Goal: Find contact information: Find contact information

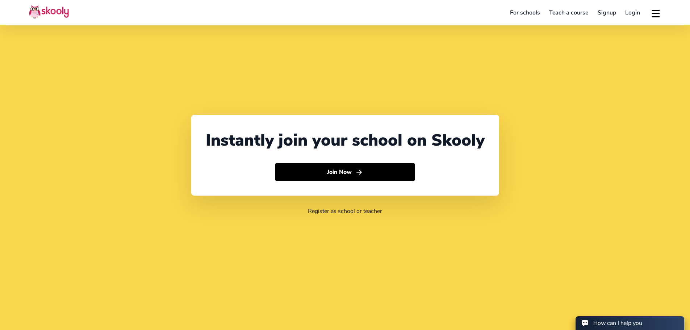
select select "91"
select select "[GEOGRAPHIC_DATA]"
select select "[GEOGRAPHIC_DATA]/[GEOGRAPHIC_DATA]"
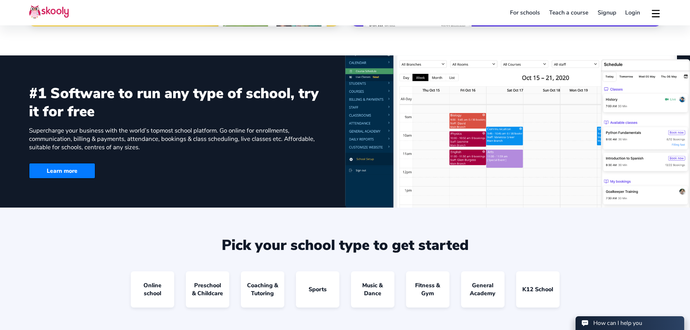
scroll to position [742, 0]
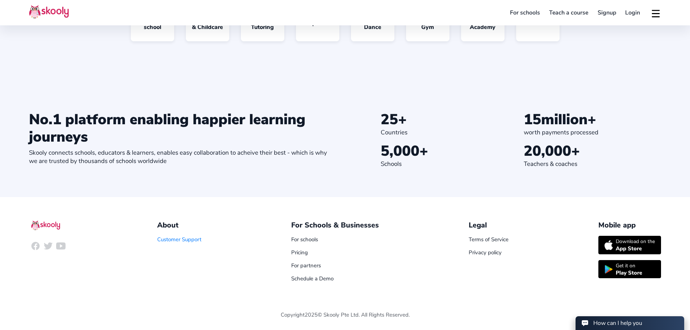
click at [186, 240] on link "Customer Support" at bounding box center [179, 239] width 44 height 7
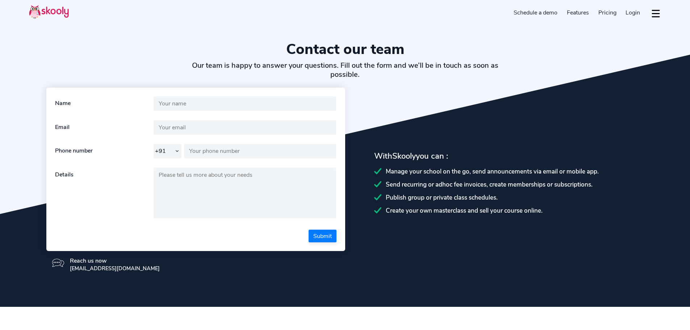
select select "91"
select select "en"
select select "91"
select select "[GEOGRAPHIC_DATA]"
select select "[GEOGRAPHIC_DATA]/[GEOGRAPHIC_DATA]"
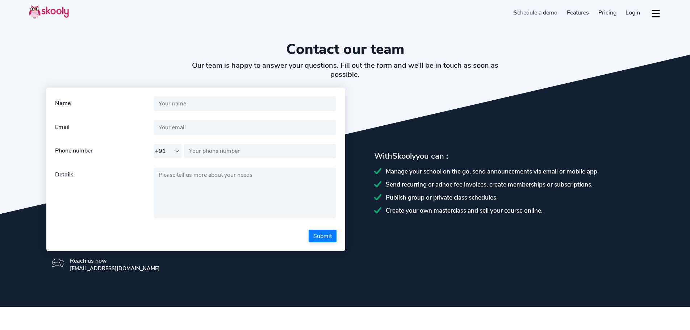
select select "91"
select select "en"
select select "91"
select select "[GEOGRAPHIC_DATA]"
select select "[GEOGRAPHIC_DATA]/[GEOGRAPHIC_DATA]"
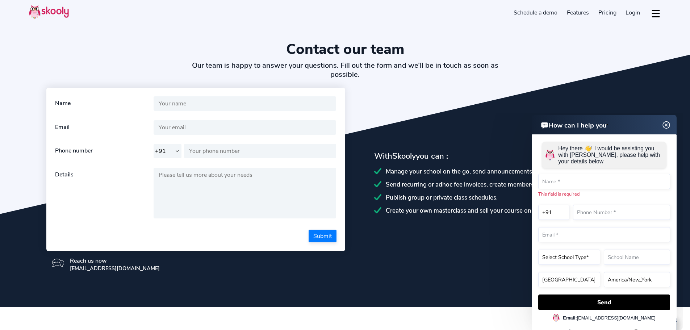
click at [140, 41] on h1 "Contact our team" at bounding box center [345, 49] width 632 height 17
drag, startPoint x: 249, startPoint y: 46, endPoint x: 259, endPoint y: 1, distance: 46.0
click at [251, 39] on section "Contact our team Our team is happy to answer your questions. Fill out the form …" at bounding box center [345, 153] width 690 height 307
drag, startPoint x: 305, startPoint y: 44, endPoint x: 289, endPoint y: 3, distance: 44.3
click at [304, 43] on h1 "Contact our team" at bounding box center [345, 49] width 632 height 17
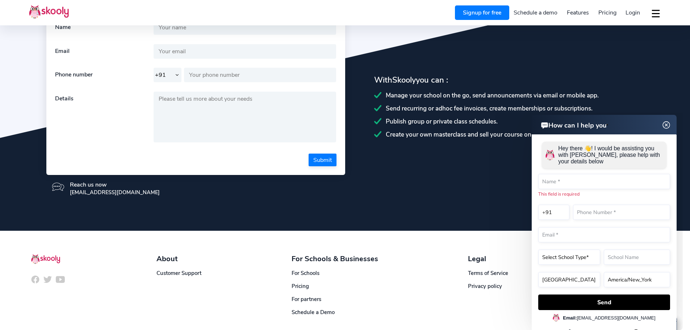
scroll to position [110, 0]
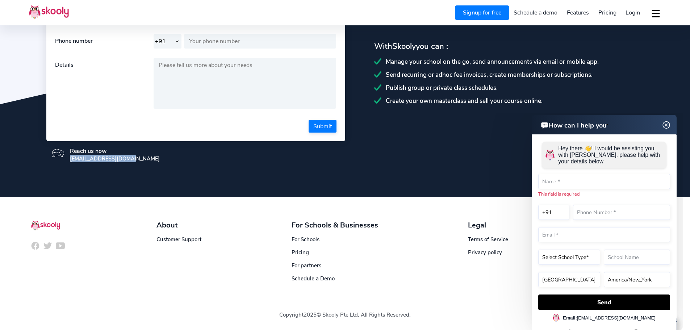
drag, startPoint x: 64, startPoint y: 161, endPoint x: 139, endPoint y: 167, distance: 74.5
click at [139, 167] on div "Reach us now [EMAIL_ADDRESS][DOMAIN_NAME]" at bounding box center [195, 154] width 299 height 27
drag, startPoint x: 282, startPoint y: 191, endPoint x: 316, endPoint y: 195, distance: 33.5
click at [285, 191] on section "Contact our team Our team is happy to answer your questions. Fill out the form …" at bounding box center [345, 43] width 690 height 307
click at [666, 125] on img at bounding box center [666, 125] width 14 height 9
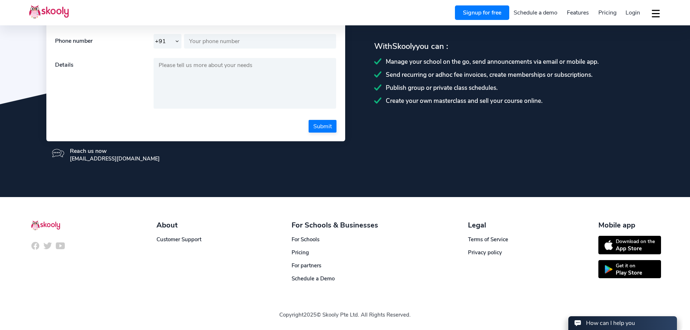
scroll to position [0, 0]
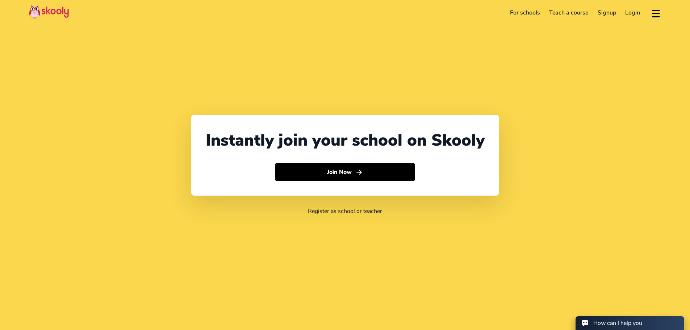
select select "91"
select select "[GEOGRAPHIC_DATA]"
select select "[GEOGRAPHIC_DATA]/[GEOGRAPHIC_DATA]"
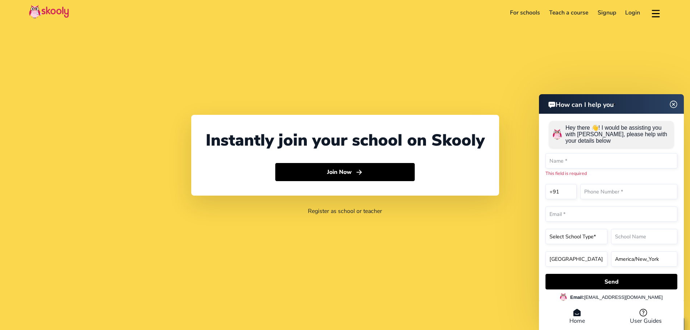
click at [676, 103] on img at bounding box center [674, 104] width 14 height 9
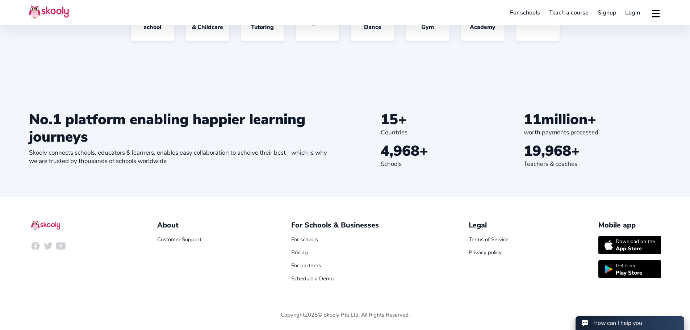
select select "91"
select select "[GEOGRAPHIC_DATA]"
select select "[GEOGRAPHIC_DATA]/[GEOGRAPHIC_DATA]"
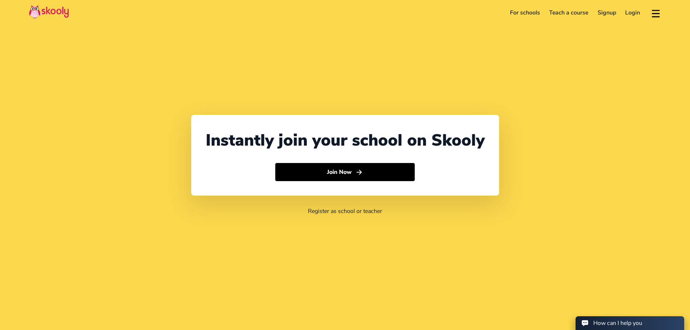
select select "91"
select select "[GEOGRAPHIC_DATA]"
select select "[GEOGRAPHIC_DATA]/[GEOGRAPHIC_DATA]"
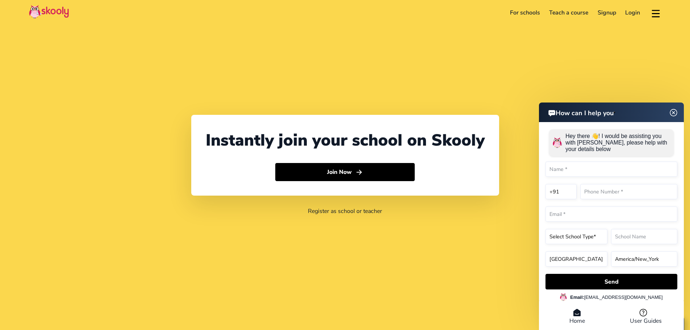
click at [675, 112] on div "How can I help you Hey there 👋! I would be assisting you with Skooly, please he…" at bounding box center [611, 217] width 145 height 230
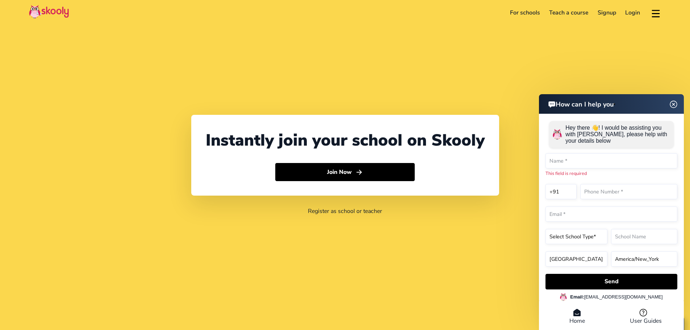
click at [672, 106] on img at bounding box center [674, 104] width 14 height 9
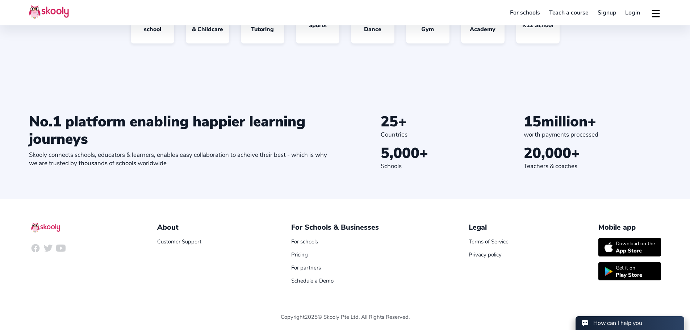
scroll to position [742, 0]
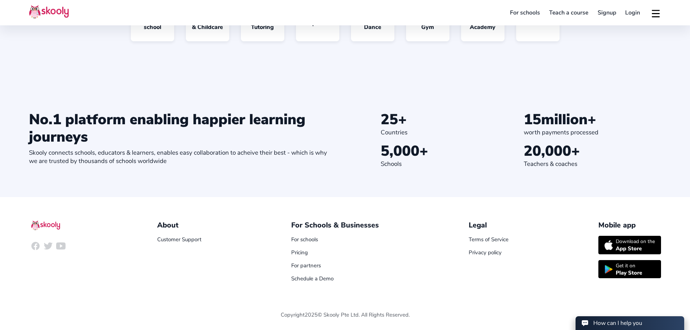
click at [655, 11] on button at bounding box center [655, 13] width 11 height 12
click at [642, 41] on span "Contact support" at bounding box center [633, 45] width 43 height 11
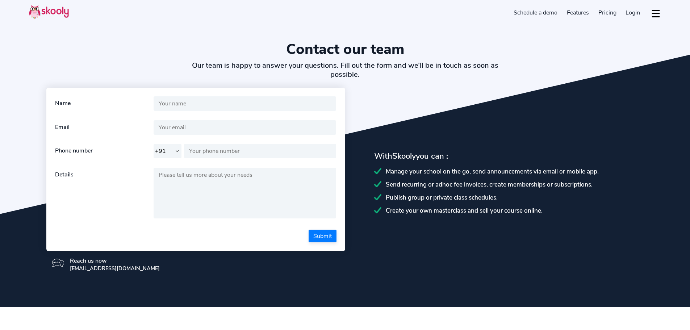
select select "91"
select select "en"
select select "91"
select select "[GEOGRAPHIC_DATA]"
select select "[GEOGRAPHIC_DATA]/[GEOGRAPHIC_DATA]"
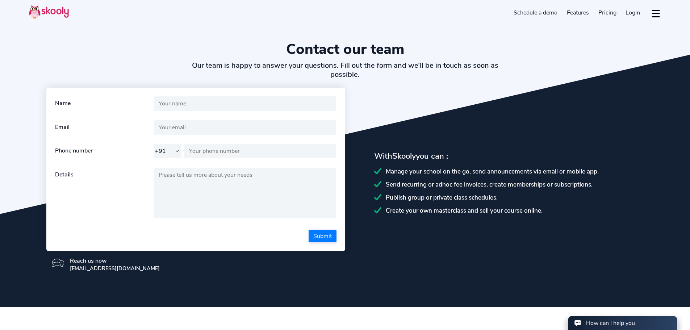
click at [121, 266] on div "[EMAIL_ADDRESS][DOMAIN_NAME]" at bounding box center [115, 268] width 90 height 7
copy div "[EMAIL_ADDRESS][DOMAIN_NAME]"
click at [198, 262] on div "Reach us now [EMAIL_ADDRESS][DOMAIN_NAME]" at bounding box center [195, 264] width 299 height 27
